Goal: Task Accomplishment & Management: Manage account settings

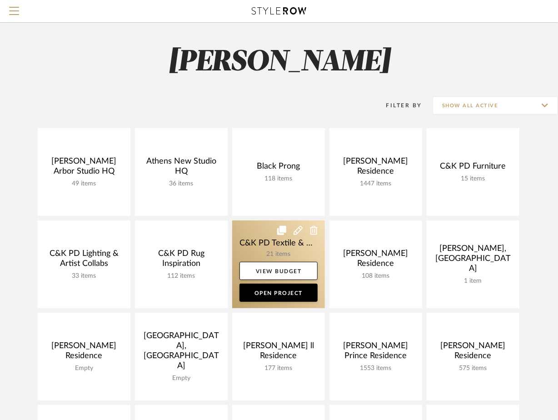
scroll to position [7, 0]
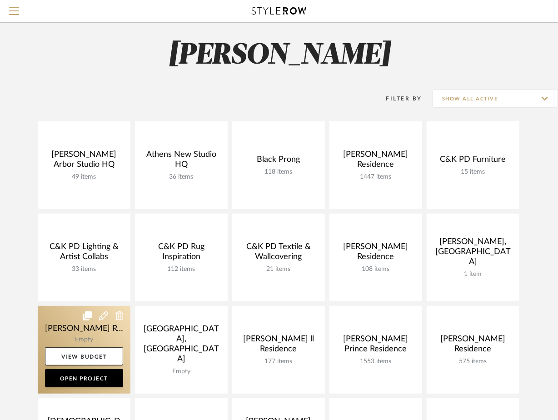
click at [101, 329] on link at bounding box center [84, 350] width 93 height 88
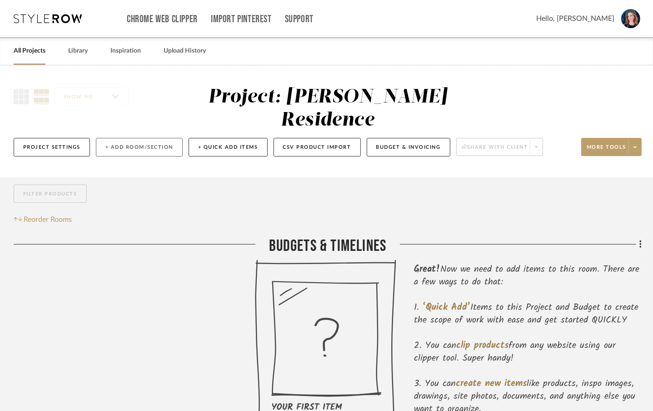
click at [119, 138] on button "+ Add Room/Section" at bounding box center [139, 147] width 87 height 19
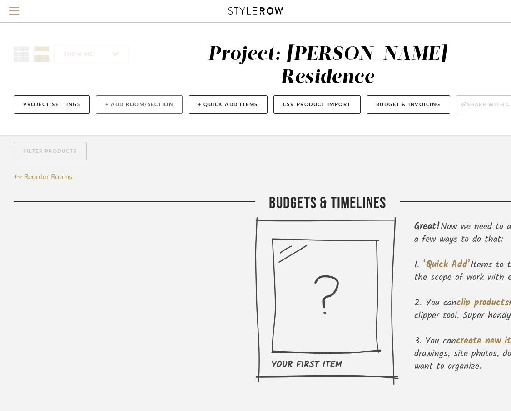
click at [139, 95] on button "+ Add Room/Section" at bounding box center [139, 104] width 87 height 19
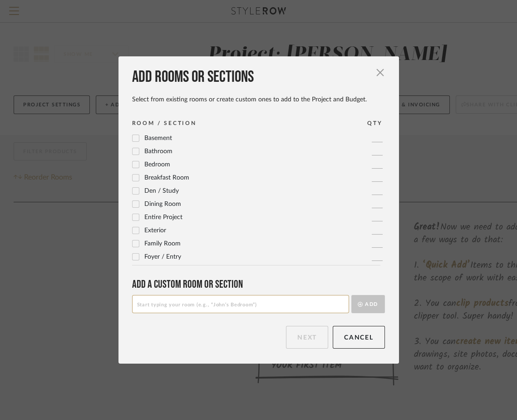
click at [161, 301] on input at bounding box center [240, 304] width 217 height 18
click at [377, 74] on span "button" at bounding box center [381, 73] width 18 height 18
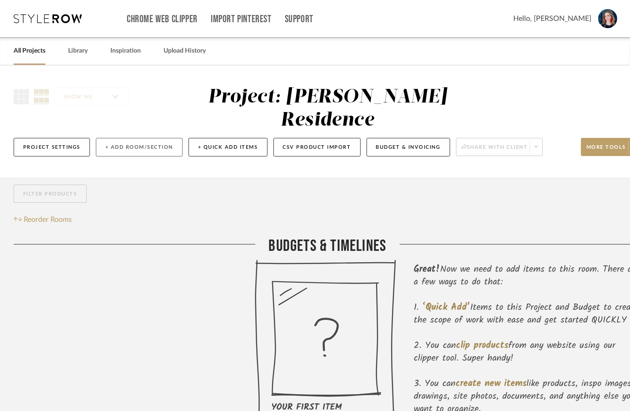
click at [140, 138] on button "+ Add Room/Section" at bounding box center [139, 147] width 87 height 19
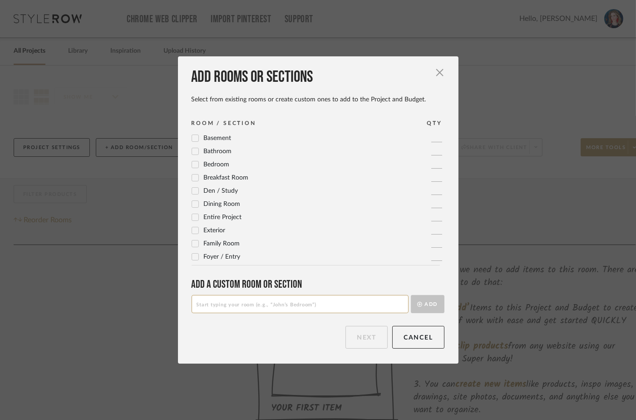
click at [242, 306] on input at bounding box center [300, 304] width 217 height 18
type input "101 Foyer, Stairwell & Catwalk"
click at [426, 302] on button "Add" at bounding box center [428, 304] width 34 height 18
click at [367, 336] on button "Next" at bounding box center [367, 337] width 42 height 23
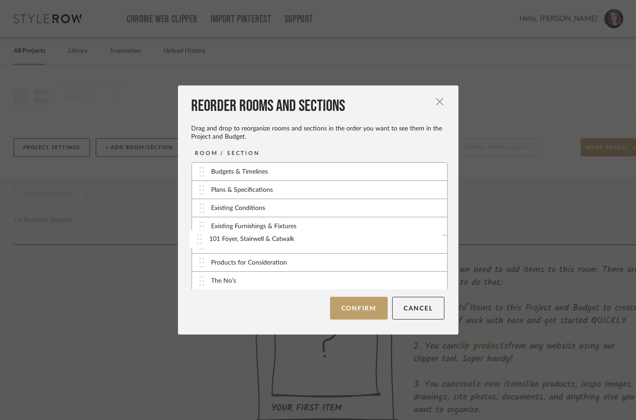
drag, startPoint x: 197, startPoint y: 281, endPoint x: 198, endPoint y: 239, distance: 41.8
click at [356, 308] on button "Confirm" at bounding box center [359, 308] width 58 height 23
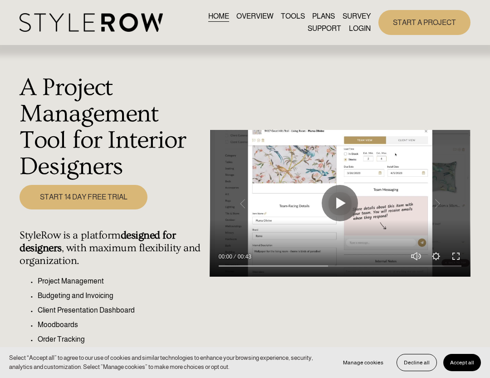
click at [361, 27] on link "LOGIN" at bounding box center [360, 28] width 22 height 12
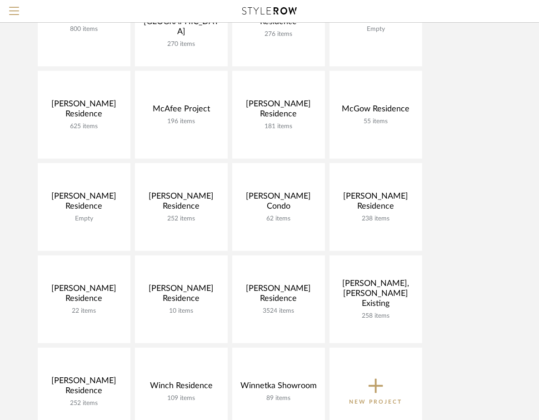
scroll to position [518, 0]
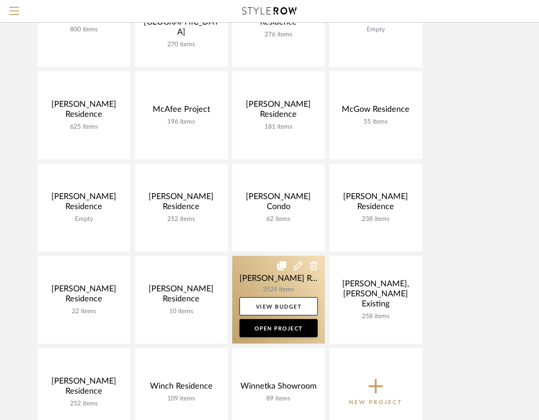
click at [261, 277] on link at bounding box center [278, 300] width 93 height 88
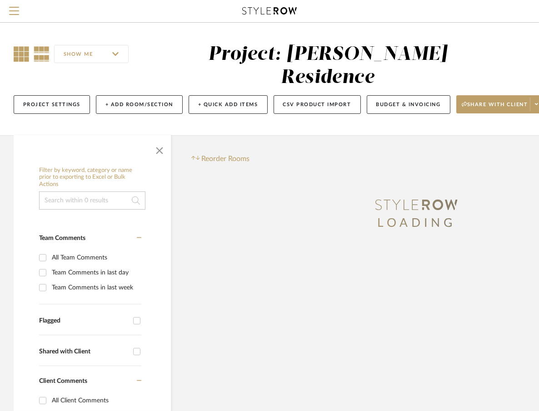
click at [23, 54] on icon at bounding box center [21, 53] width 15 height 15
click at [155, 138] on span "button" at bounding box center [160, 149] width 22 height 22
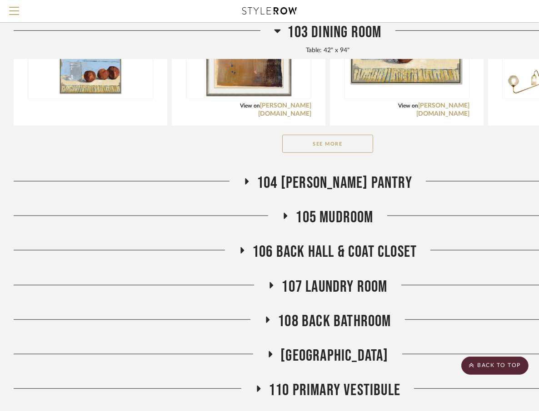
scroll to position [718, 0]
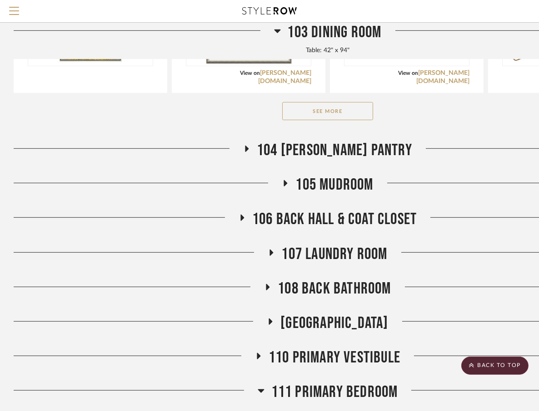
click at [273, 279] on h3 "108 Back Bathroom" at bounding box center [327, 289] width 127 height 20
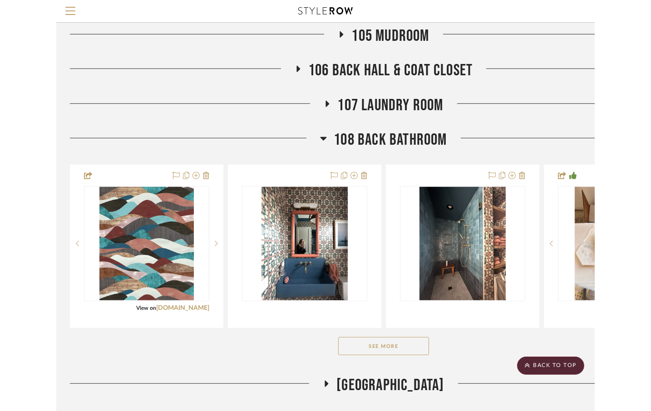
scroll to position [873, 0]
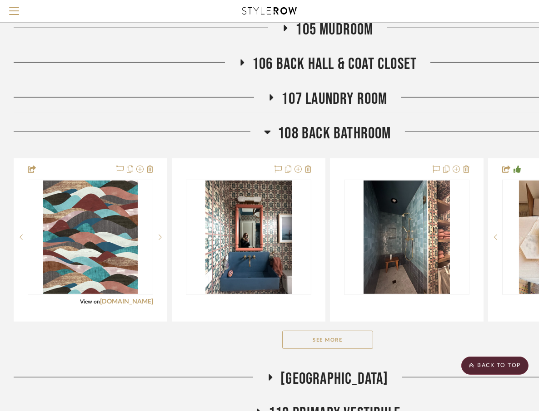
click at [336, 331] on button "See More" at bounding box center [327, 340] width 91 height 18
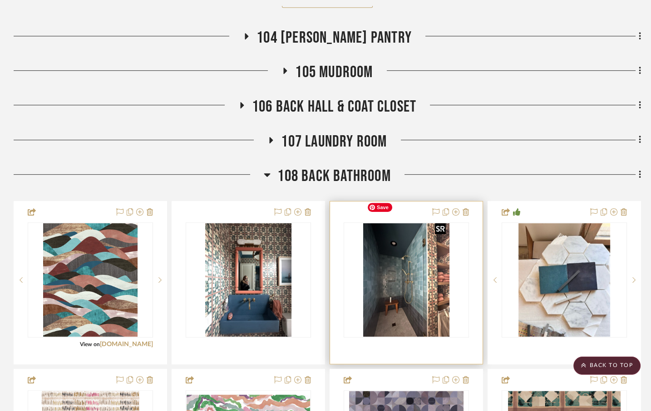
scroll to position [980, 0]
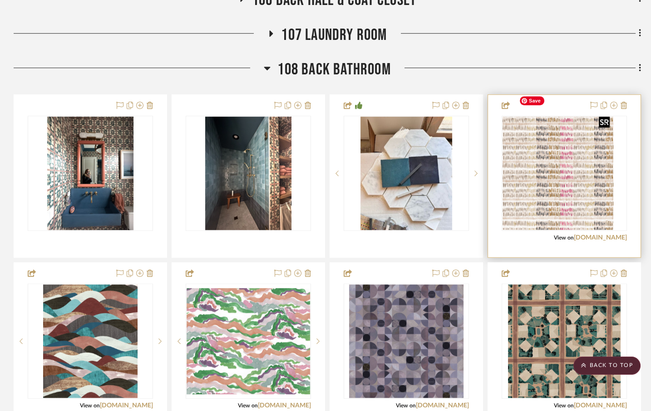
click at [545, 145] on div at bounding box center [564, 173] width 125 height 115
click at [545, 145] on img "0" at bounding box center [565, 174] width 98 height 114
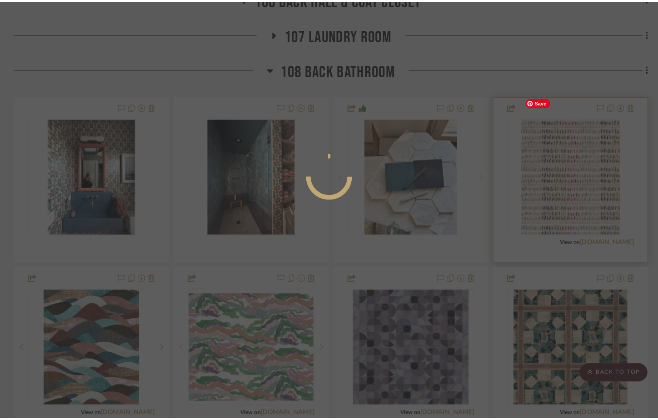
scroll to position [0, 0]
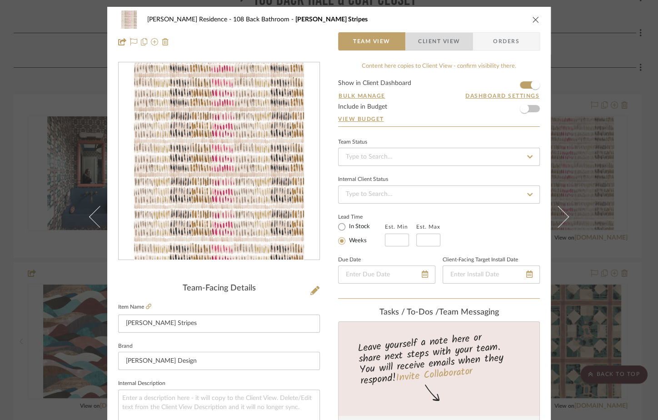
click at [429, 46] on span "Client View" at bounding box center [439, 41] width 42 height 18
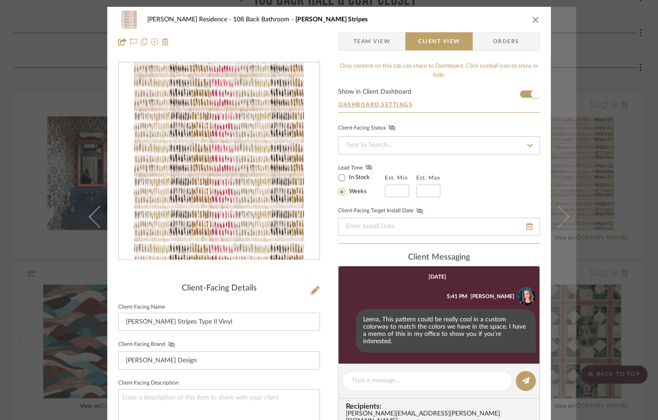
click at [545, 219] on icon at bounding box center [558, 217] width 22 height 22
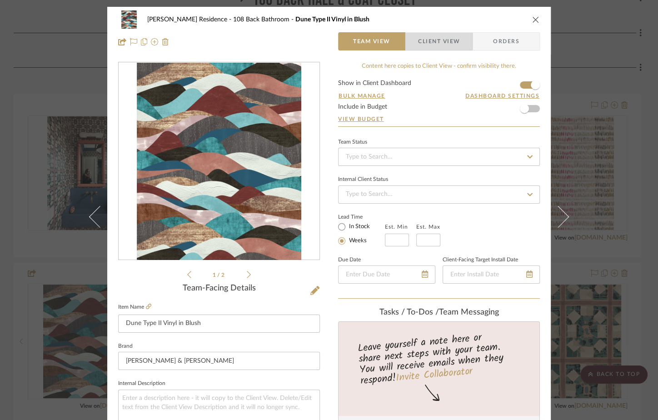
click at [442, 41] on span "Client View" at bounding box center [439, 41] width 42 height 18
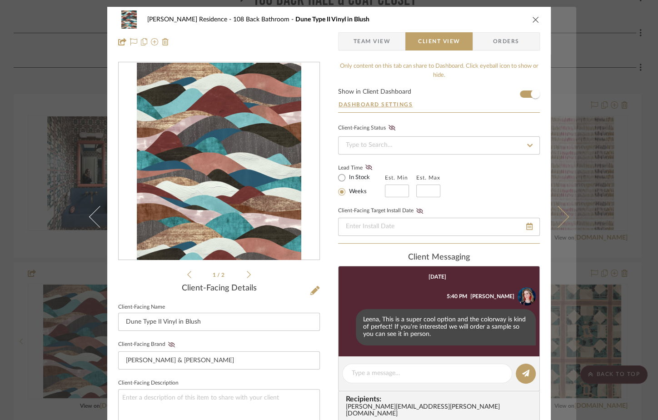
click at [545, 218] on icon at bounding box center [558, 217] width 22 height 22
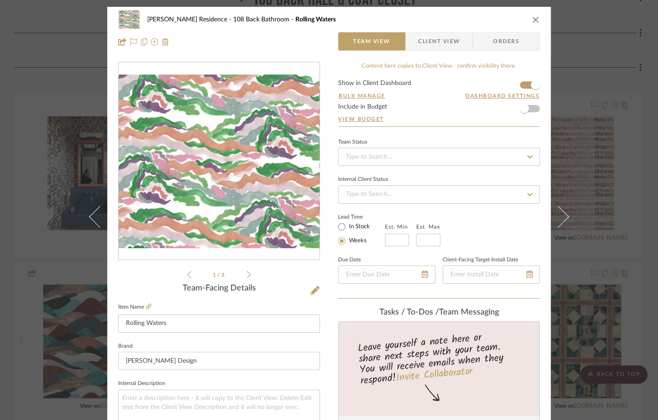
click at [437, 40] on span "Client View" at bounding box center [439, 41] width 42 height 18
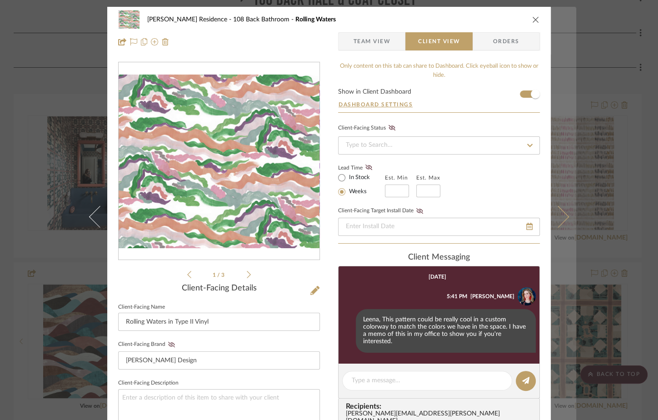
click at [545, 220] on icon at bounding box center [558, 217] width 22 height 22
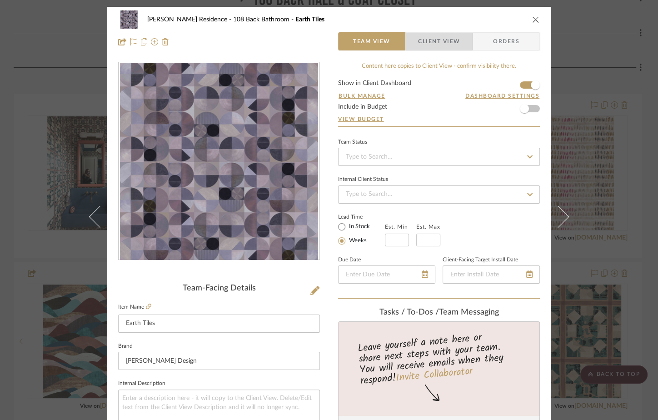
click at [438, 40] on span "Client View" at bounding box center [439, 41] width 42 height 18
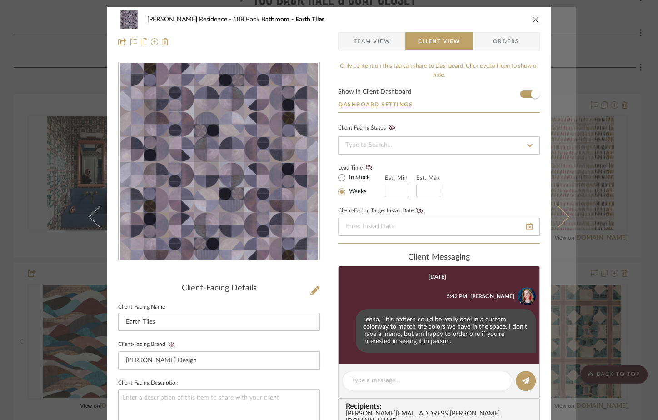
click at [545, 219] on icon at bounding box center [558, 217] width 22 height 22
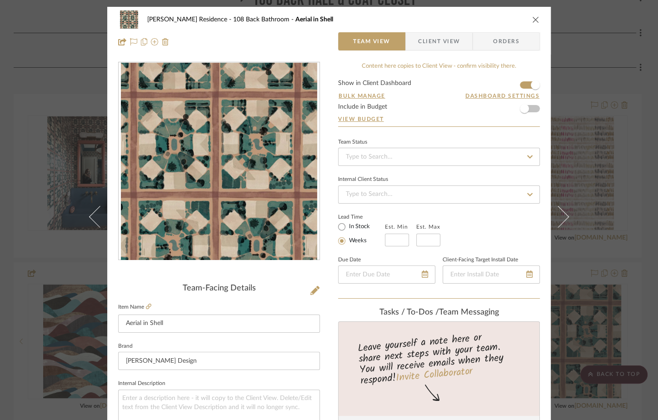
click at [532, 18] on icon "close" at bounding box center [535, 19] width 7 height 7
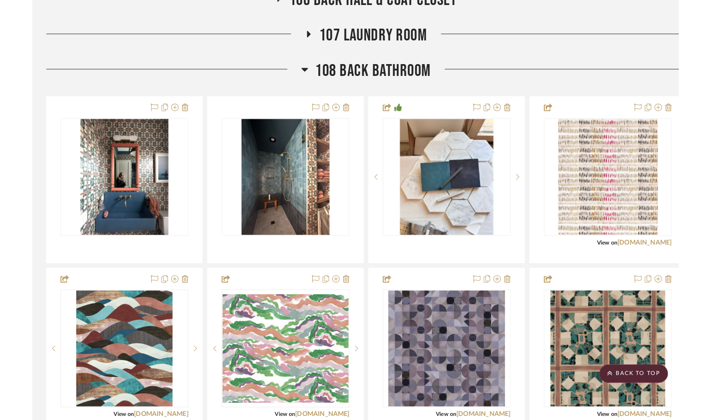
scroll to position [971, 0]
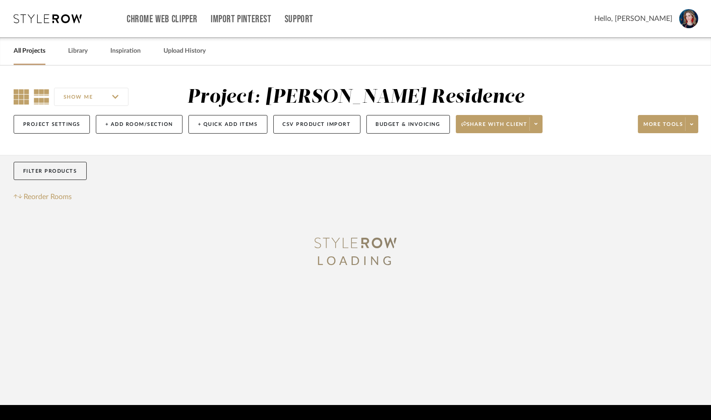
click at [22, 98] on icon at bounding box center [21, 96] width 15 height 15
click at [42, 98] on icon at bounding box center [42, 96] width 16 height 15
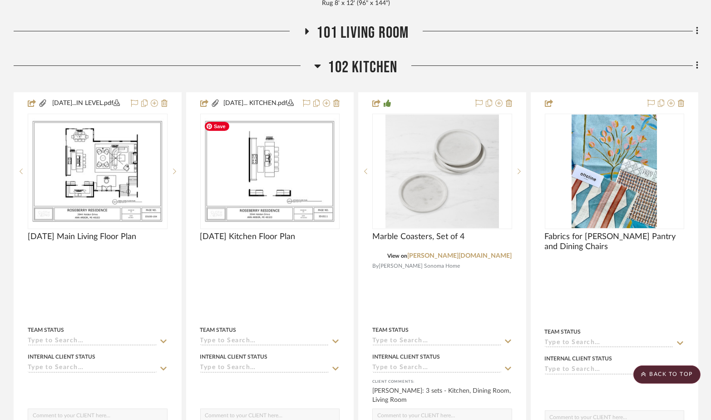
scroll to position [309, 0]
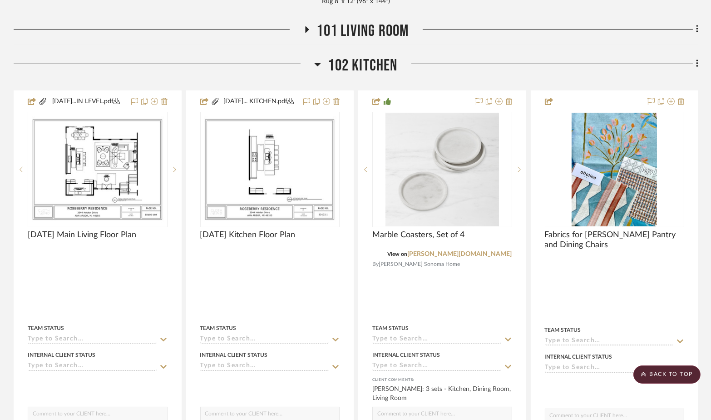
click at [314, 64] on div "102 Kitchen" at bounding box center [356, 67] width 685 height 23
click at [317, 64] on icon at bounding box center [318, 65] width 6 height 4
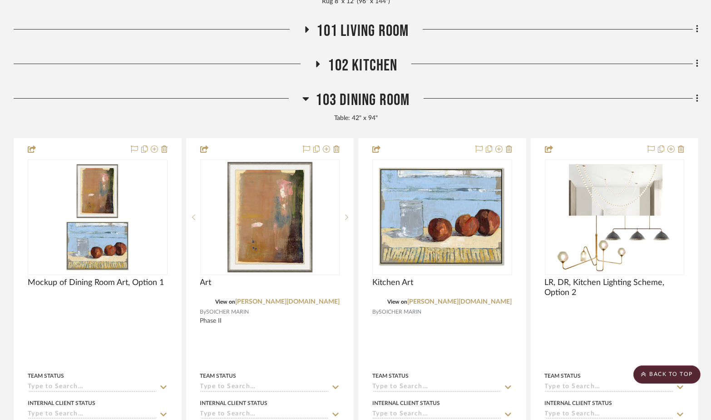
click at [306, 95] on icon at bounding box center [305, 98] width 7 height 11
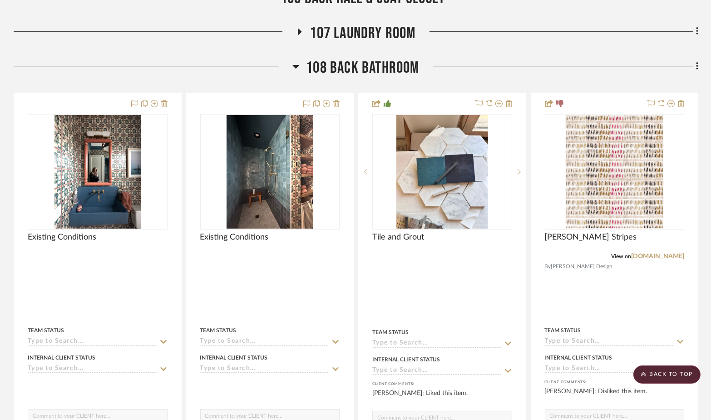
scroll to position [566, 0]
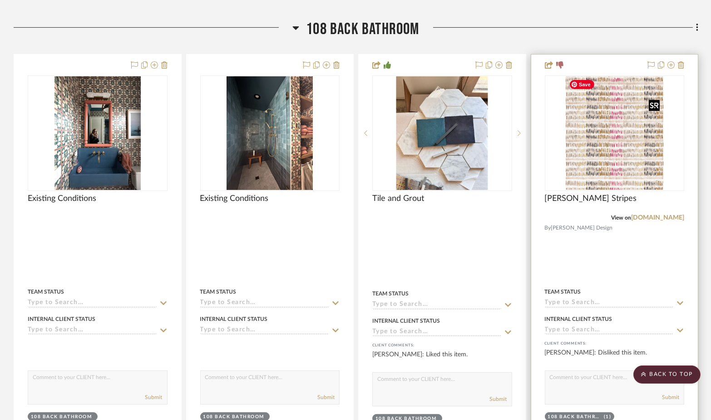
click at [590, 139] on img "0" at bounding box center [615, 133] width 98 height 114
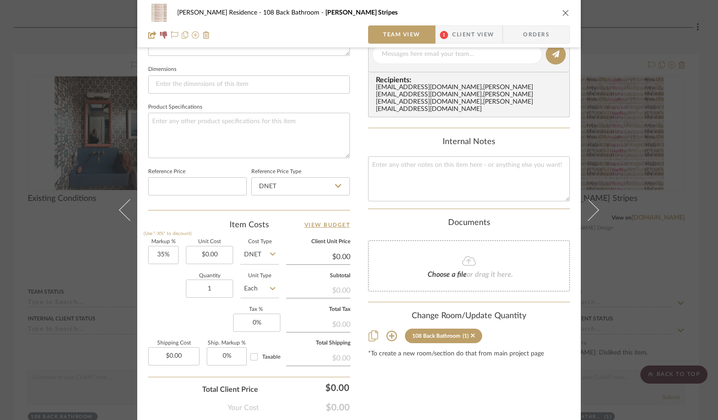
scroll to position [424, 0]
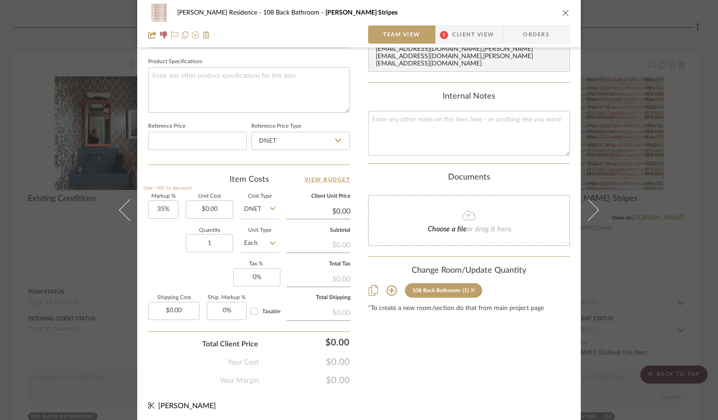
click at [471, 288] on icon at bounding box center [473, 290] width 4 height 4
click at [562, 12] on icon "close" at bounding box center [565, 12] width 7 height 7
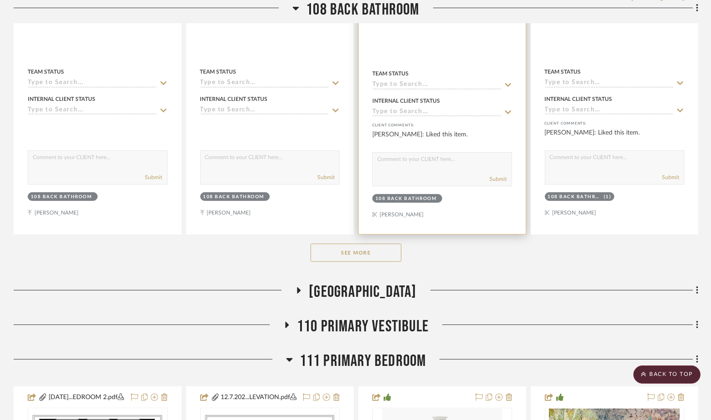
scroll to position [785, 0]
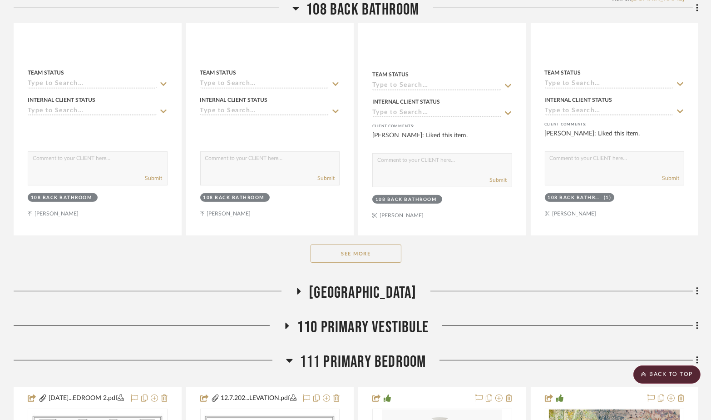
click at [380, 246] on button "See More" at bounding box center [356, 253] width 91 height 18
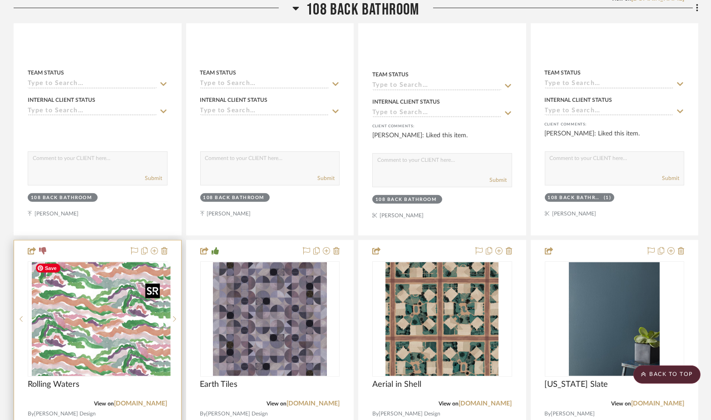
click at [115, 307] on div at bounding box center [98, 318] width 140 height 115
click at [99, 309] on img "0" at bounding box center [98, 319] width 132 height 114
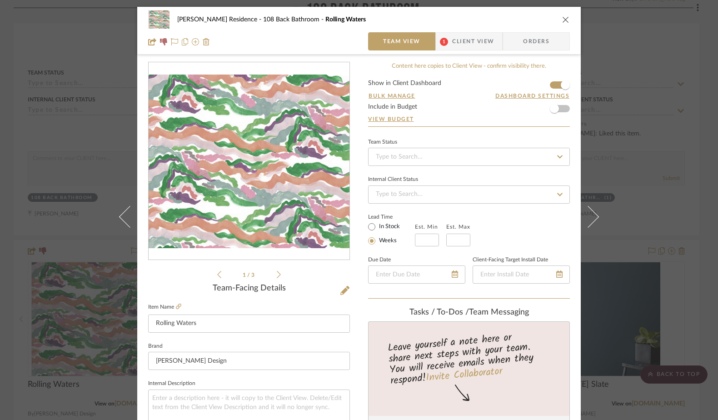
scroll to position [424, 0]
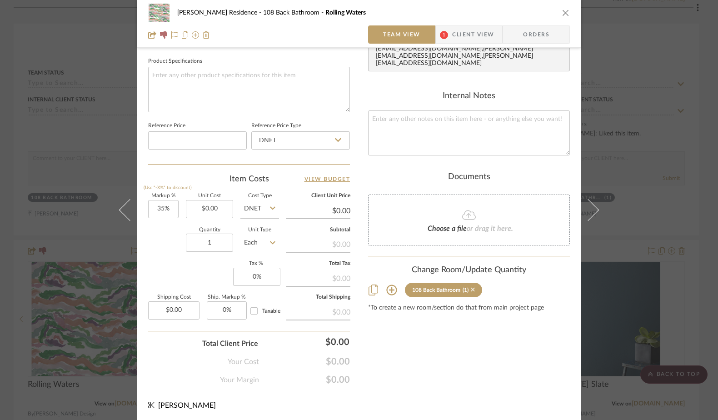
click at [471, 287] on icon at bounding box center [473, 289] width 4 height 4
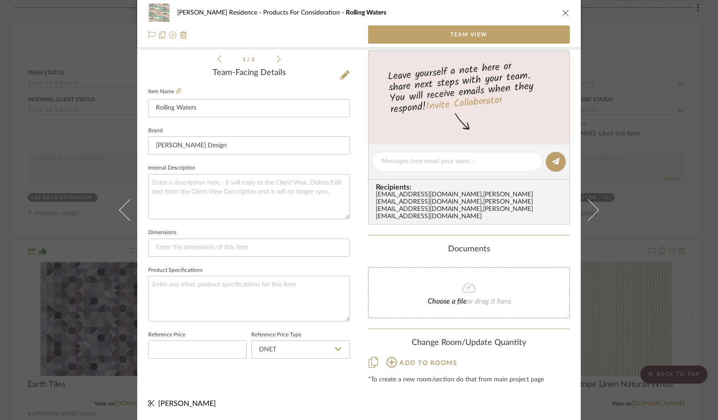
scroll to position [204, 0]
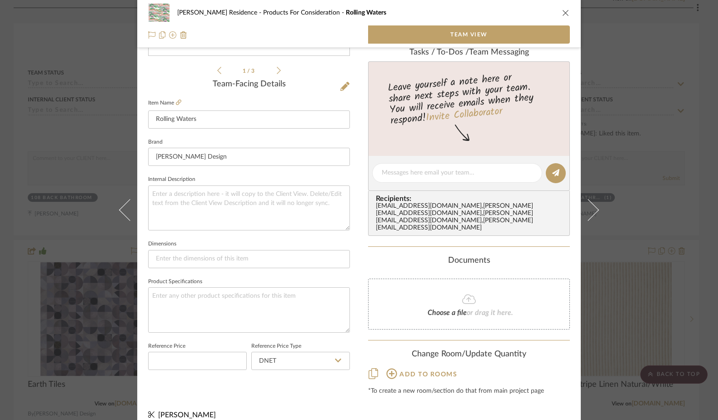
click at [562, 12] on icon "close" at bounding box center [565, 12] width 7 height 7
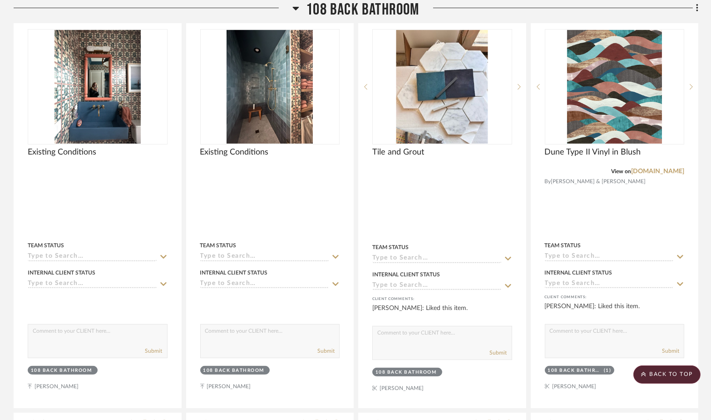
scroll to position [612, 0]
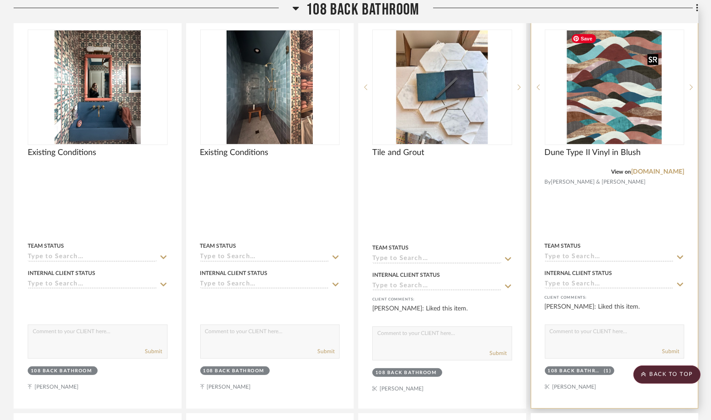
click at [622, 114] on img "0" at bounding box center [614, 87] width 95 height 114
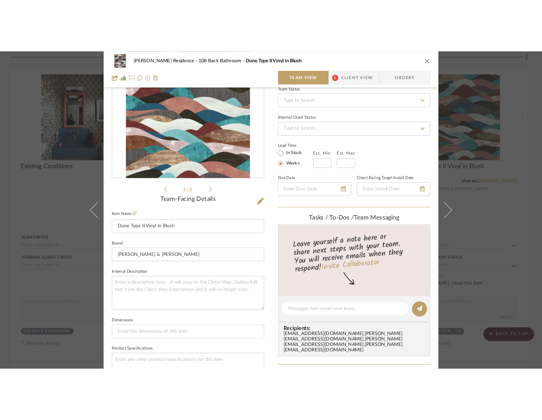
scroll to position [92, 0]
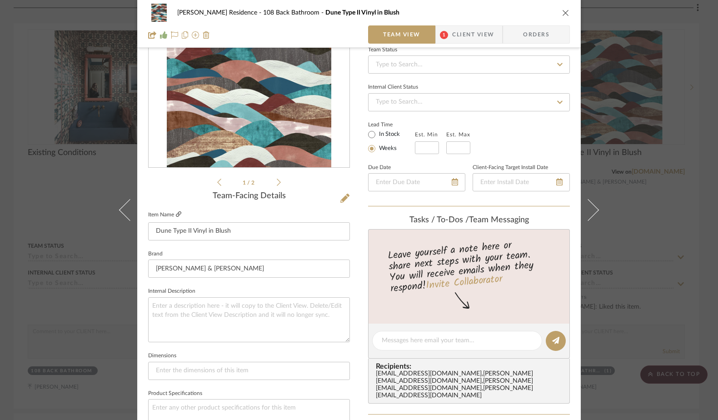
click at [176, 214] on icon at bounding box center [178, 213] width 5 height 5
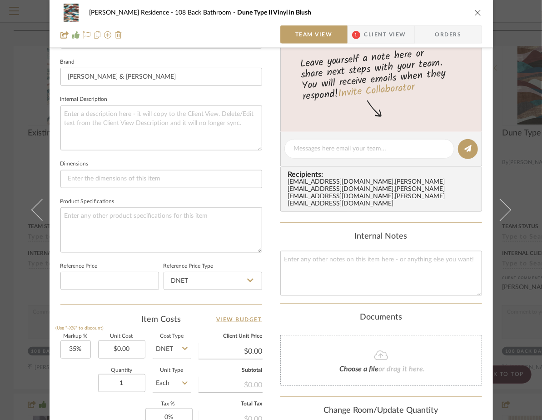
scroll to position [0, 0]
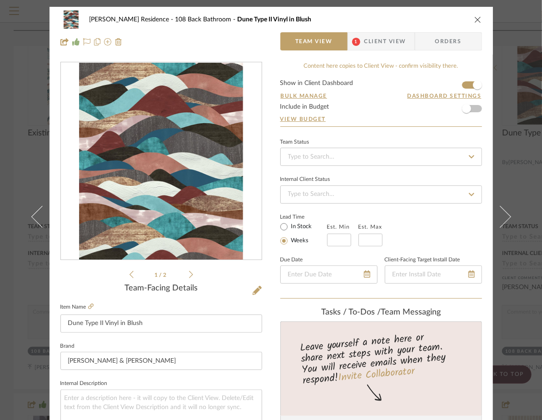
click at [475, 19] on icon "close" at bounding box center [477, 19] width 7 height 7
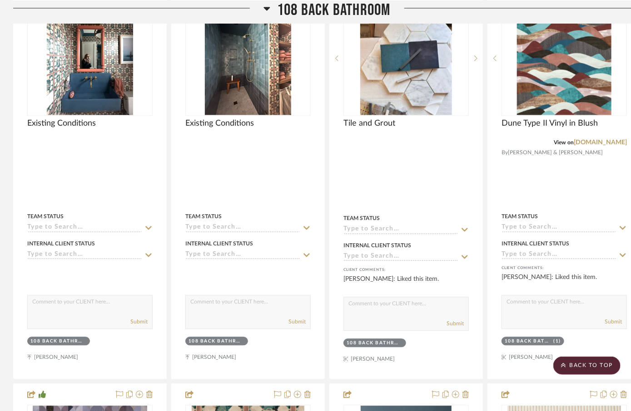
scroll to position [663, 0]
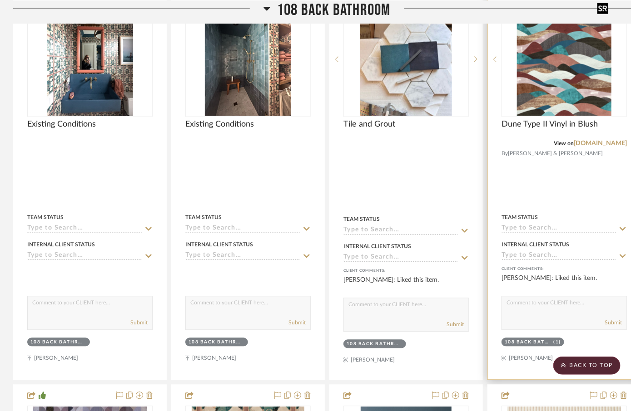
click at [535, 47] on img "0" at bounding box center [564, 60] width 95 height 114
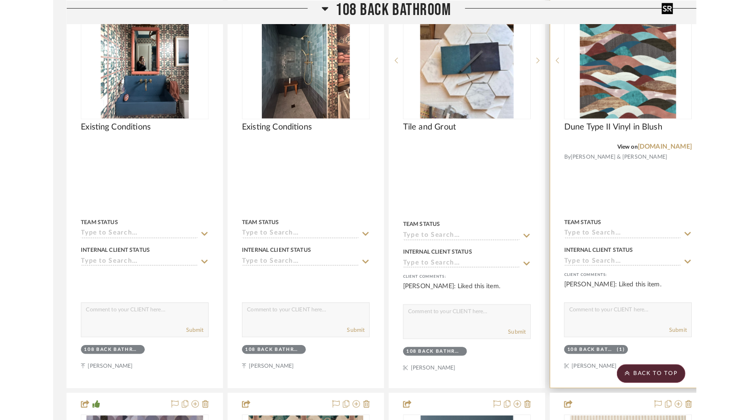
scroll to position [0, 0]
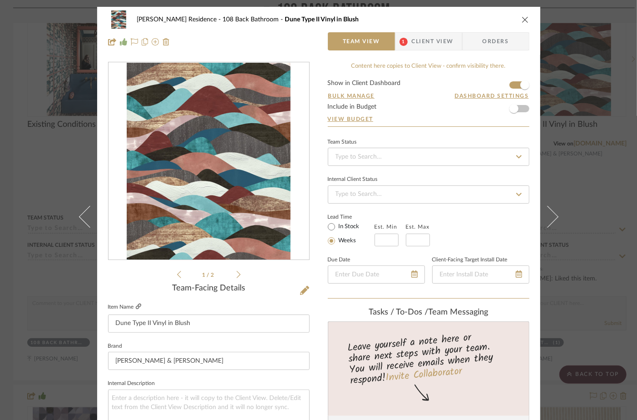
click at [138, 304] on icon at bounding box center [138, 305] width 5 height 5
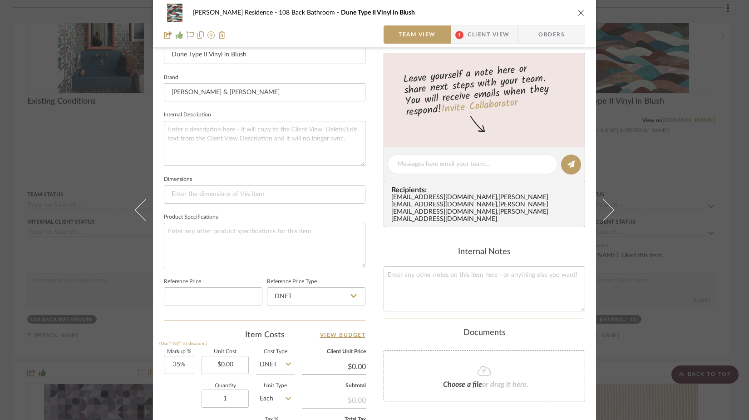
scroll to position [282, 0]
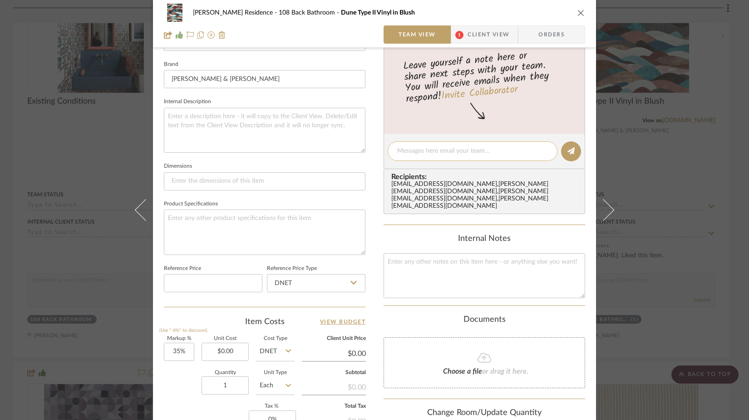
click at [431, 149] on textarea at bounding box center [472, 151] width 151 height 10
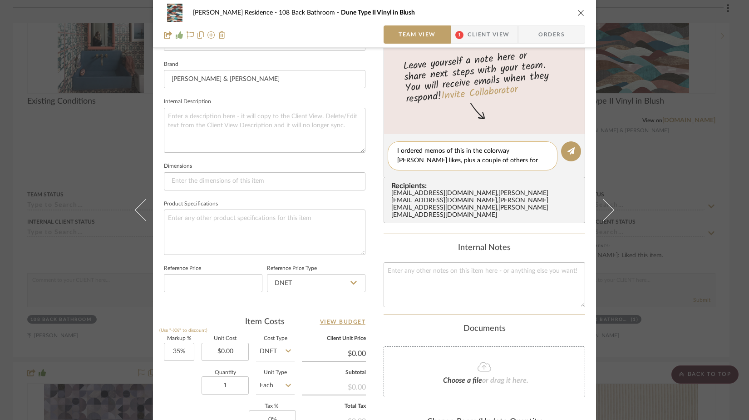
click at [398, 153] on textarea "I ordered memos of this in the colorway [PERSON_NAME] likes, plus a couple of o…" at bounding box center [472, 155] width 151 height 19
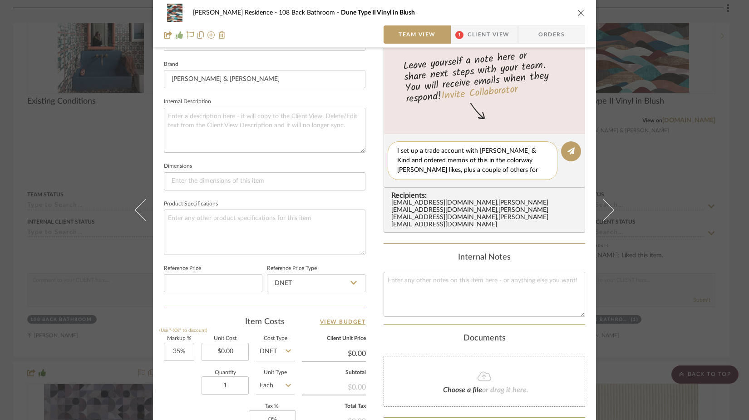
scroll to position [282, 0]
type textarea "I set up a trade account with [PERSON_NAME] & Kind and ordered memos of this in…"
click at [568, 152] on icon at bounding box center [571, 150] width 7 height 7
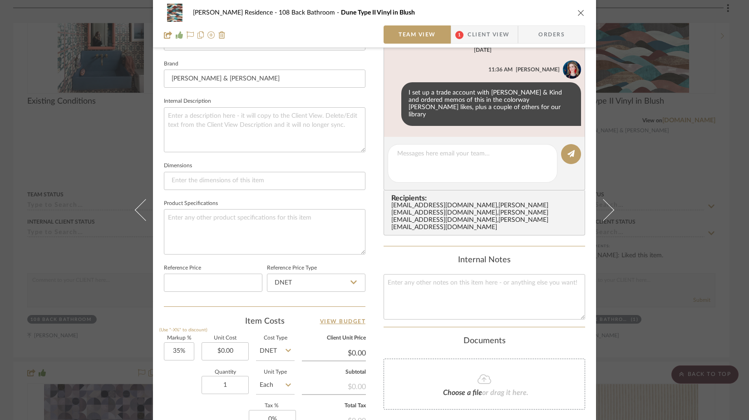
click at [579, 10] on icon "close" at bounding box center [581, 12] width 7 height 7
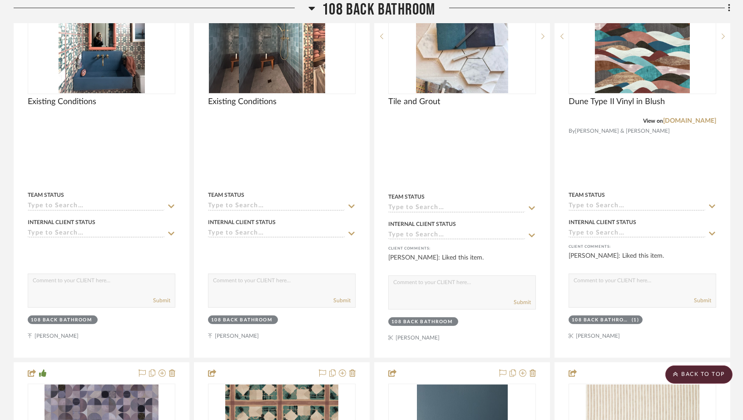
scroll to position [0, 0]
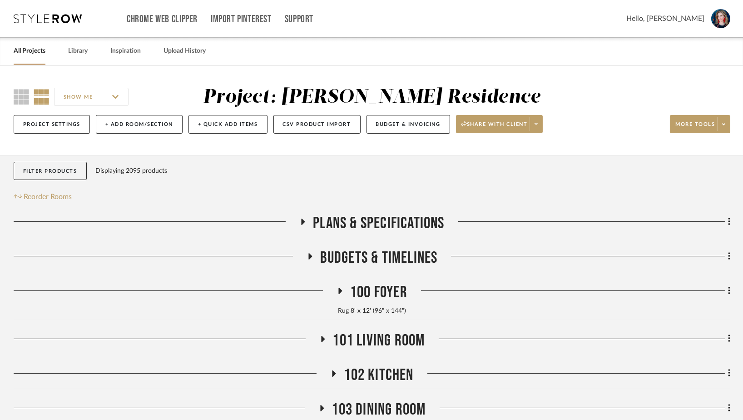
click at [26, 50] on link "All Projects" at bounding box center [30, 51] width 32 height 12
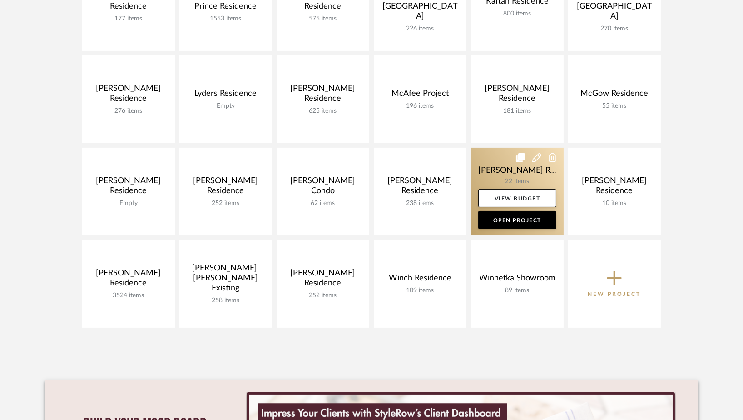
scroll to position [411, 0]
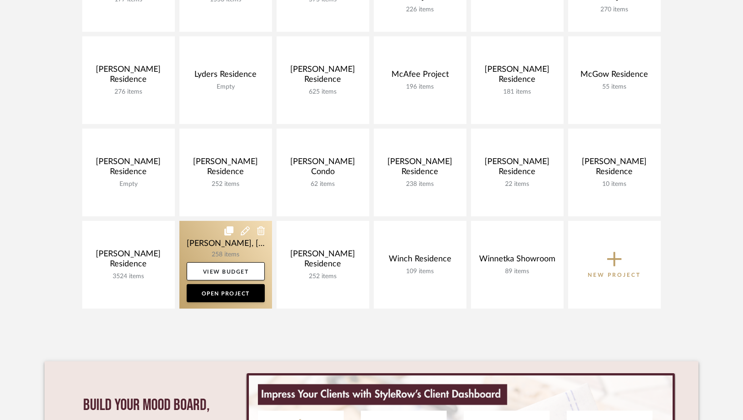
click at [208, 245] on link at bounding box center [225, 265] width 93 height 88
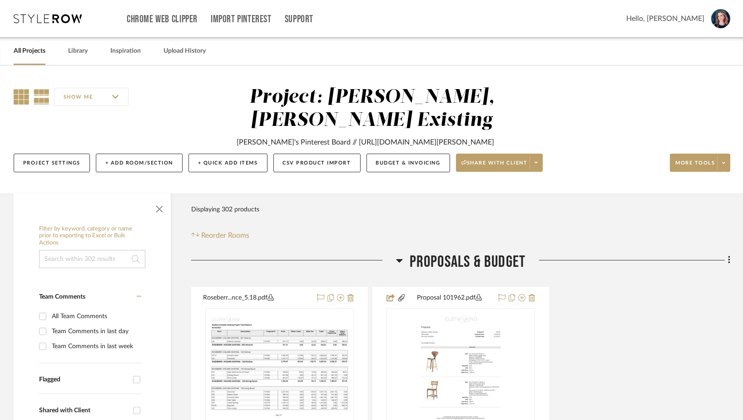
click at [19, 94] on icon at bounding box center [21, 96] width 15 height 15
click at [156, 196] on span "button" at bounding box center [160, 207] width 22 height 22
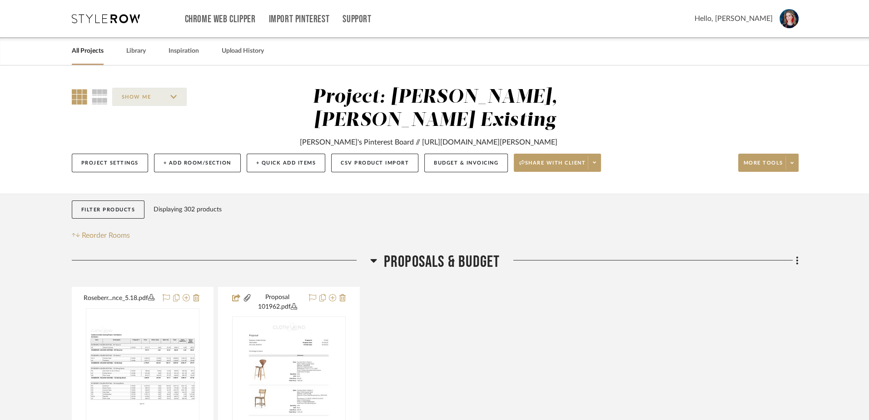
click at [95, 52] on link "All Projects" at bounding box center [88, 51] width 32 height 12
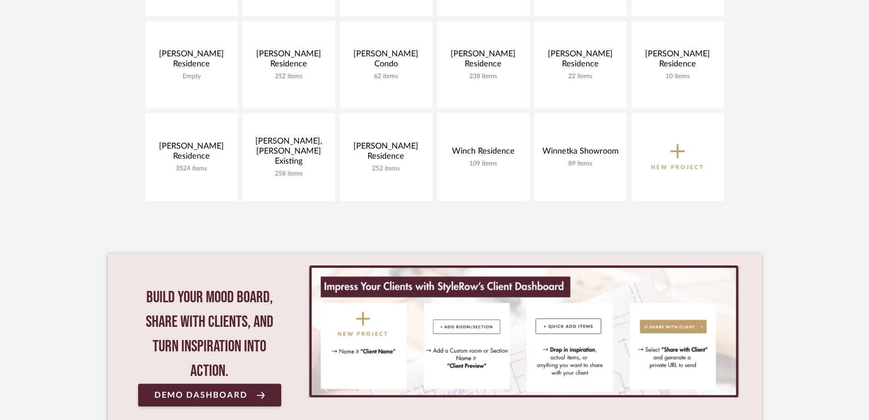
scroll to position [518, 0]
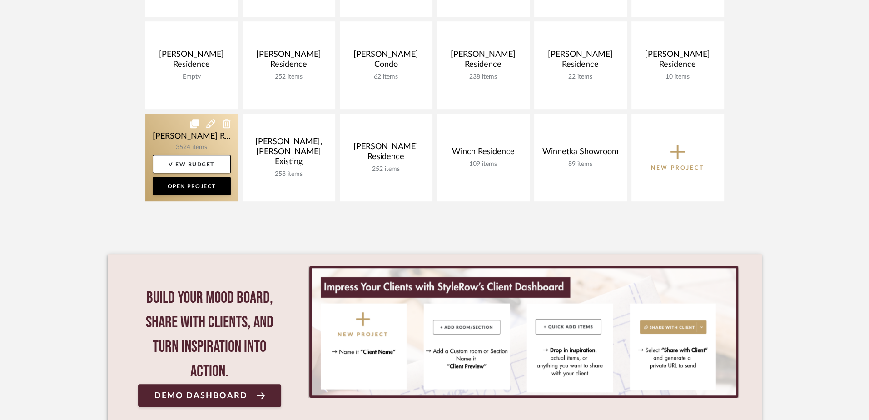
click at [173, 143] on link at bounding box center [191, 158] width 93 height 88
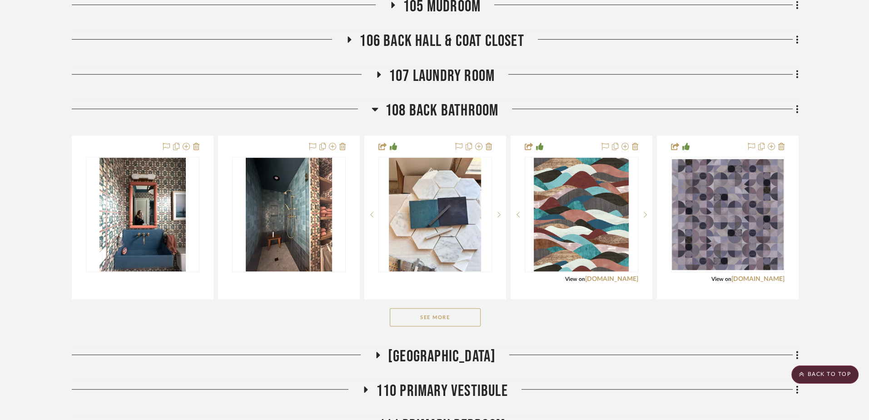
scroll to position [486, 0]
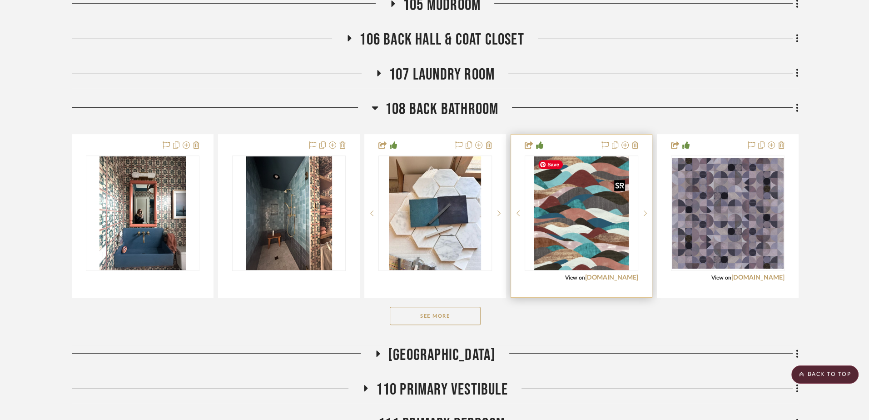
click at [0, 0] on img at bounding box center [0, 0] width 0 height 0
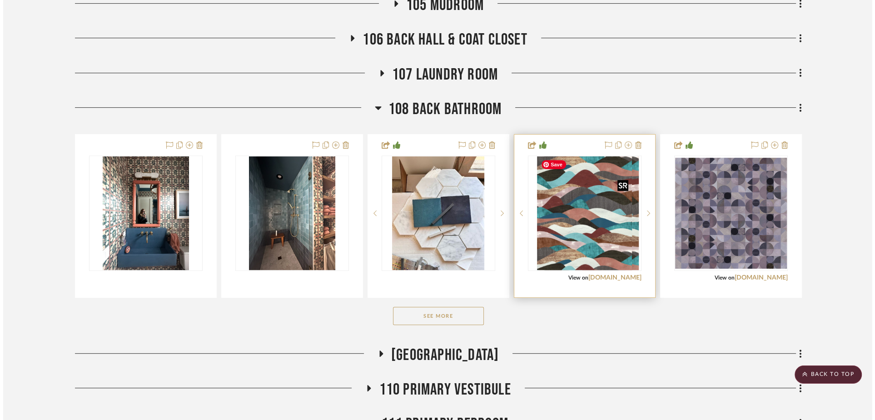
scroll to position [0, 0]
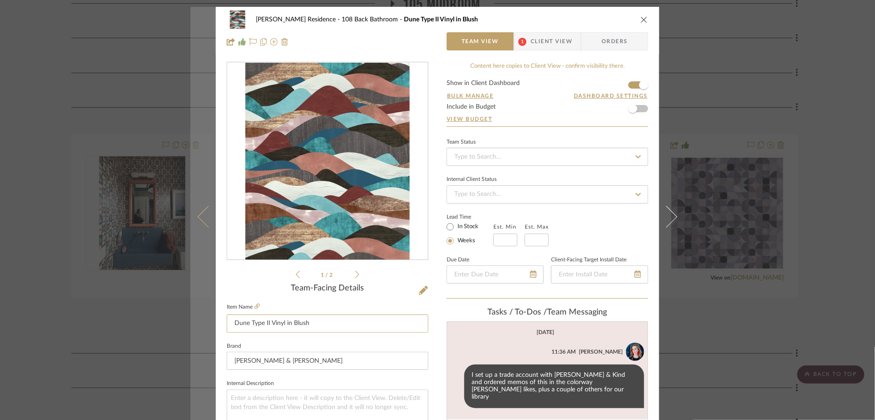
drag, startPoint x: 275, startPoint y: 322, endPoint x: 202, endPoint y: 322, distance: 73.1
click at [202, 322] on mat-dialog-content "[PERSON_NAME] Residence 108 Back Bathroom Dune Type II Vinyl in Blush Team View…" at bounding box center [437, 426] width 494 height 839
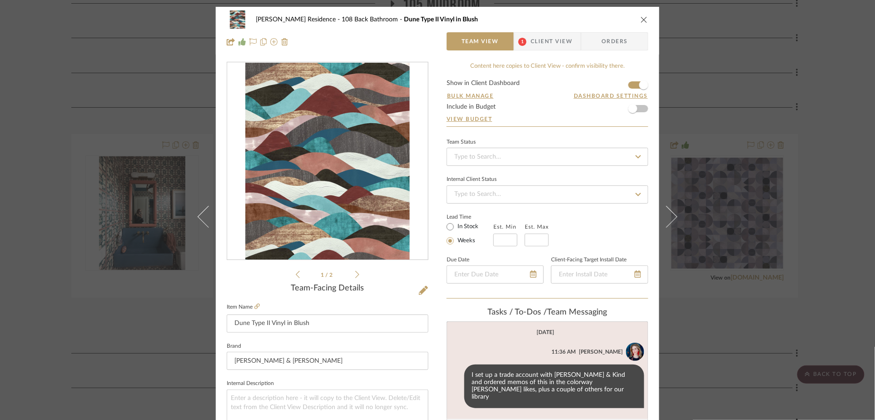
click at [640, 21] on icon "close" at bounding box center [643, 19] width 7 height 7
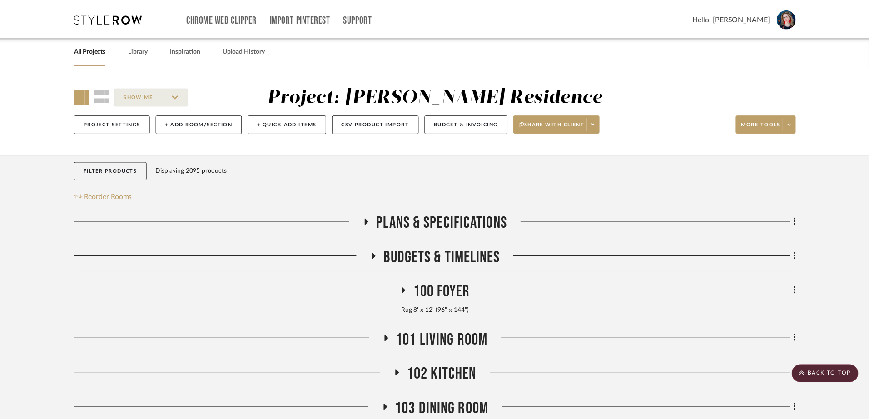
scroll to position [486, 0]
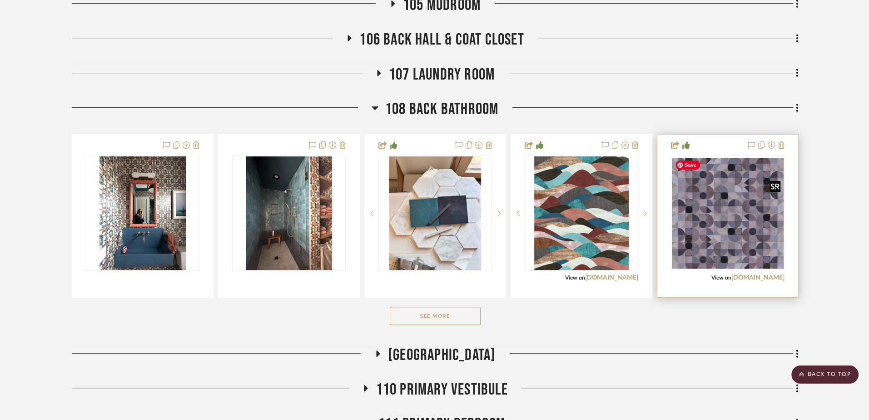
click at [0, 0] on img at bounding box center [0, 0] width 0 height 0
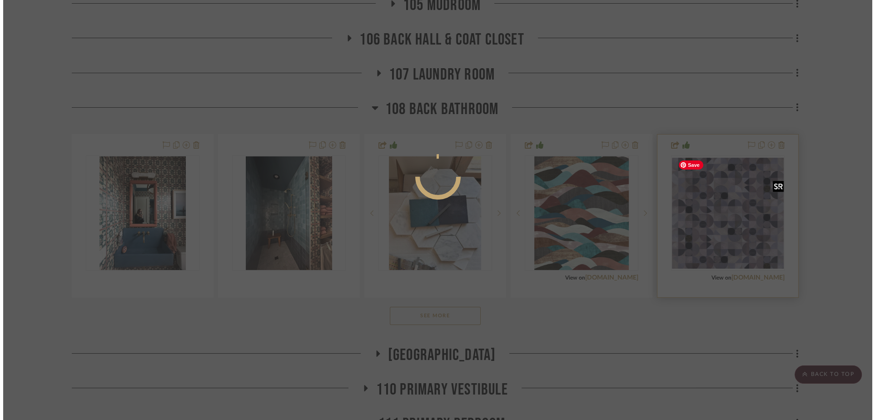
scroll to position [0, 0]
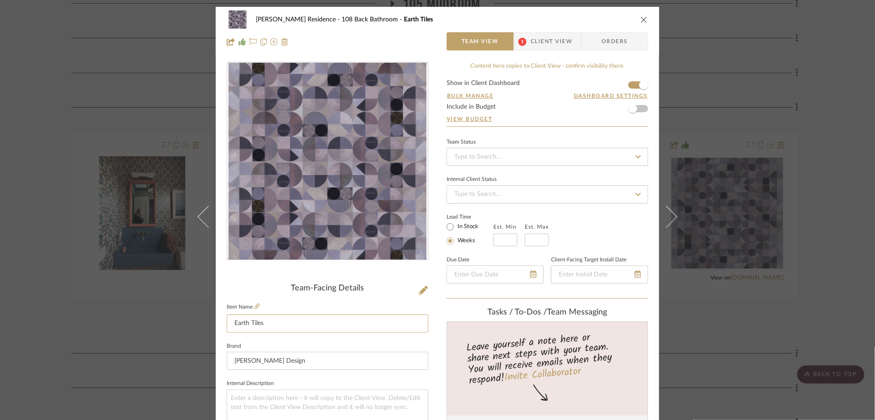
drag, startPoint x: 275, startPoint y: 327, endPoint x: 187, endPoint y: 320, distance: 87.9
click at [187, 319] on div "[PERSON_NAME] Residence 108 Back Bathroom Earth Tiles Team View 1 Client View O…" at bounding box center [437, 210] width 875 height 420
click at [643, 18] on icon "close" at bounding box center [643, 19] width 7 height 7
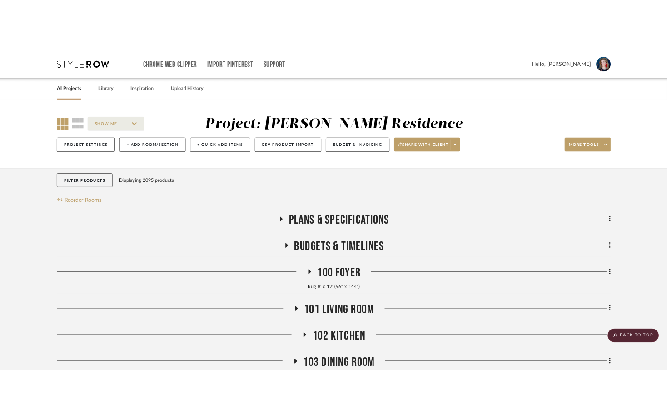
scroll to position [486, 0]
